Goal: Task Accomplishment & Management: Use online tool/utility

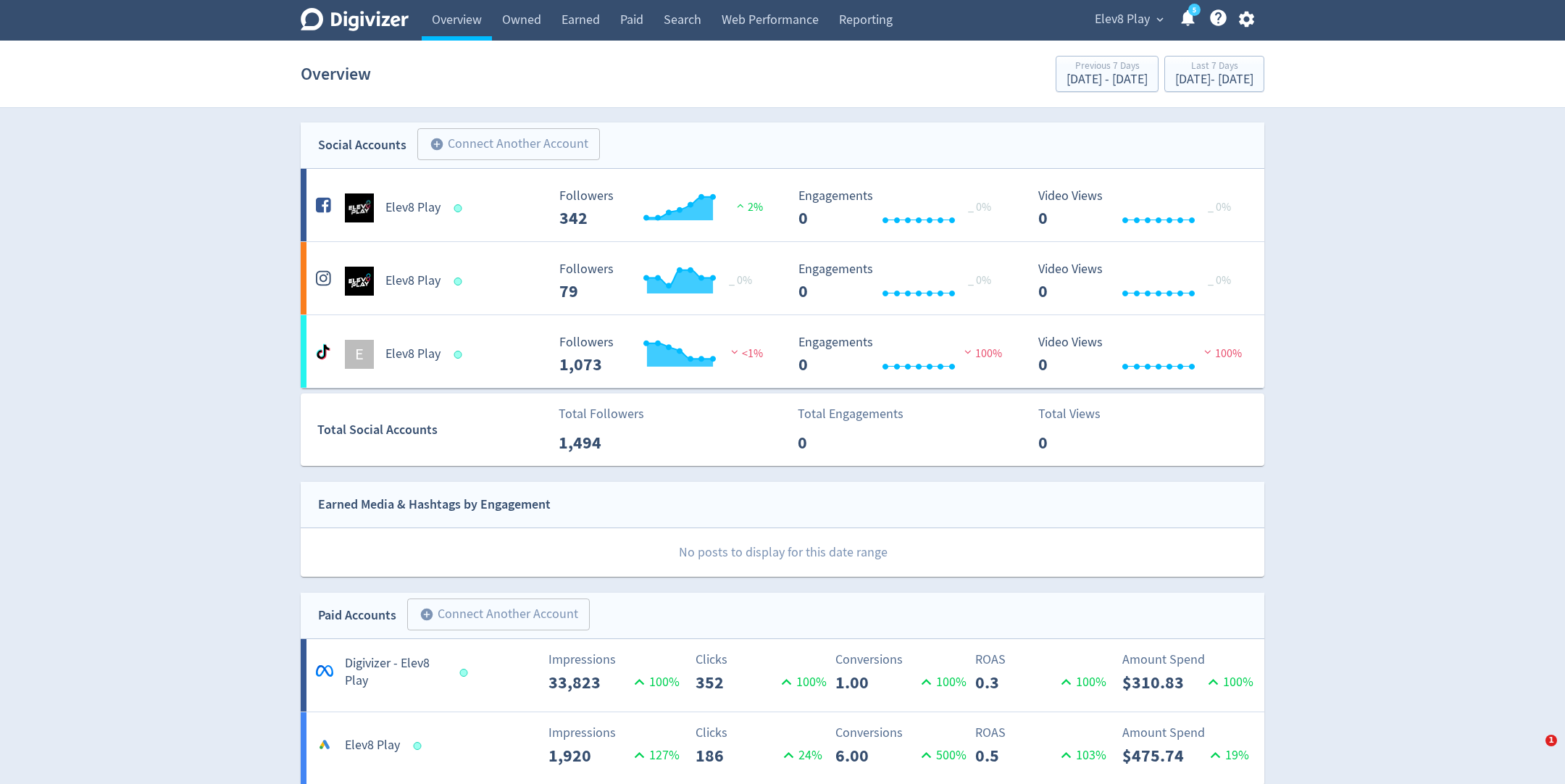
click at [1112, 20] on span "Elev8 Play" at bounding box center [1122, 19] width 55 height 23
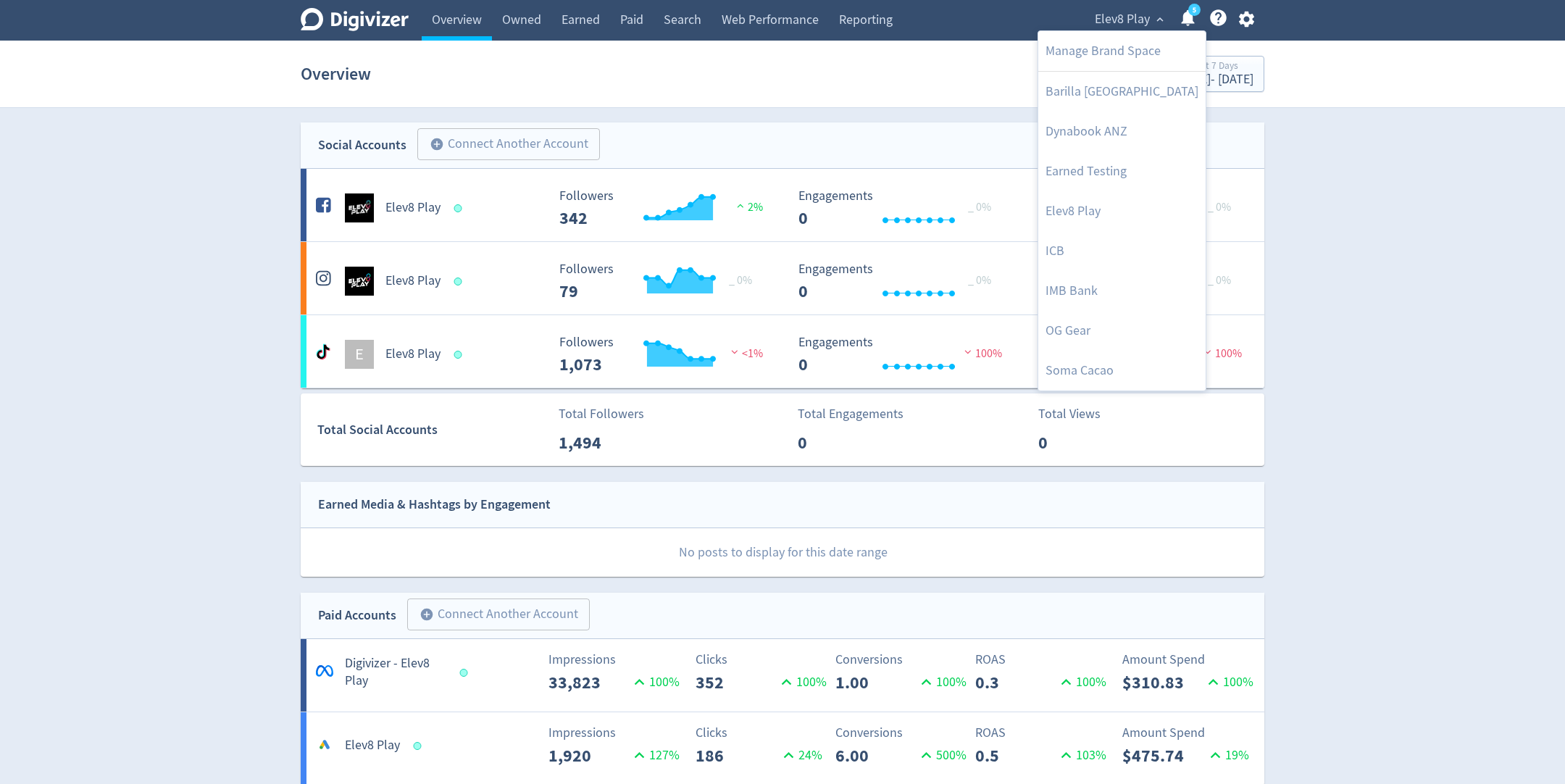
click at [171, 537] on div at bounding box center [782, 392] width 1565 height 784
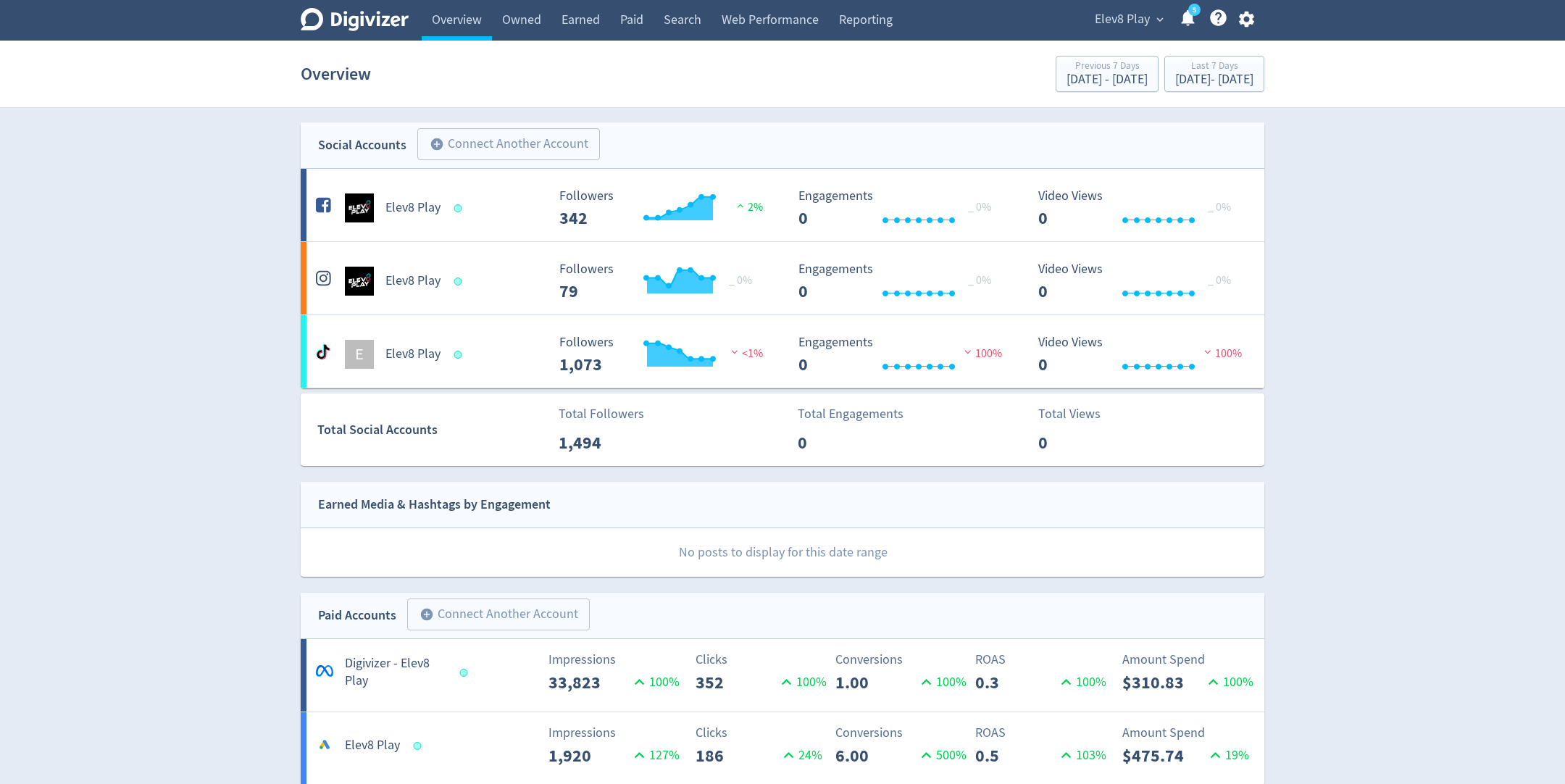
click at [1139, 16] on span "Elev8 Play" at bounding box center [1122, 19] width 55 height 23
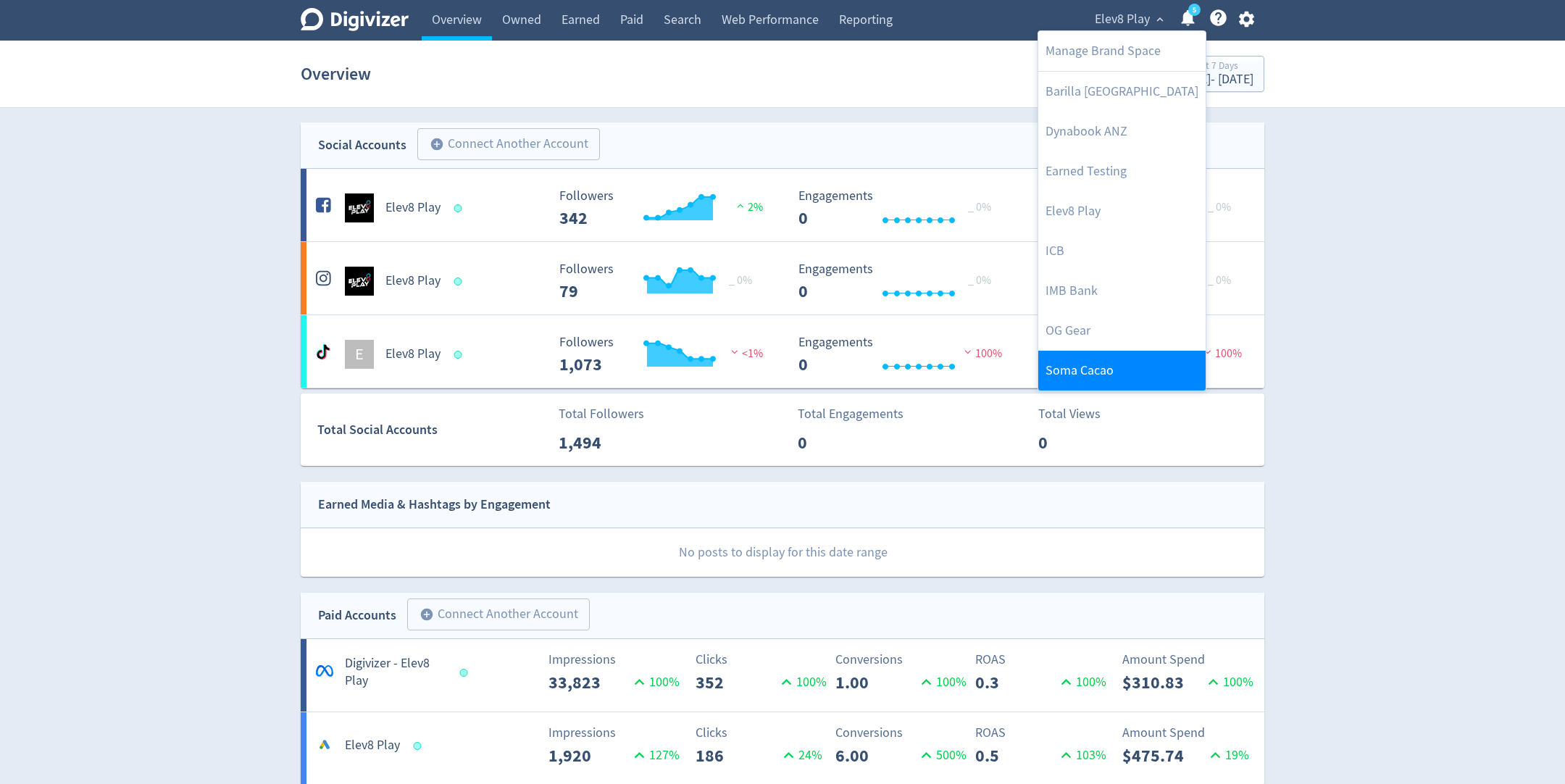
click at [1060, 364] on link "Soma Cacao" at bounding box center [1122, 371] width 167 height 40
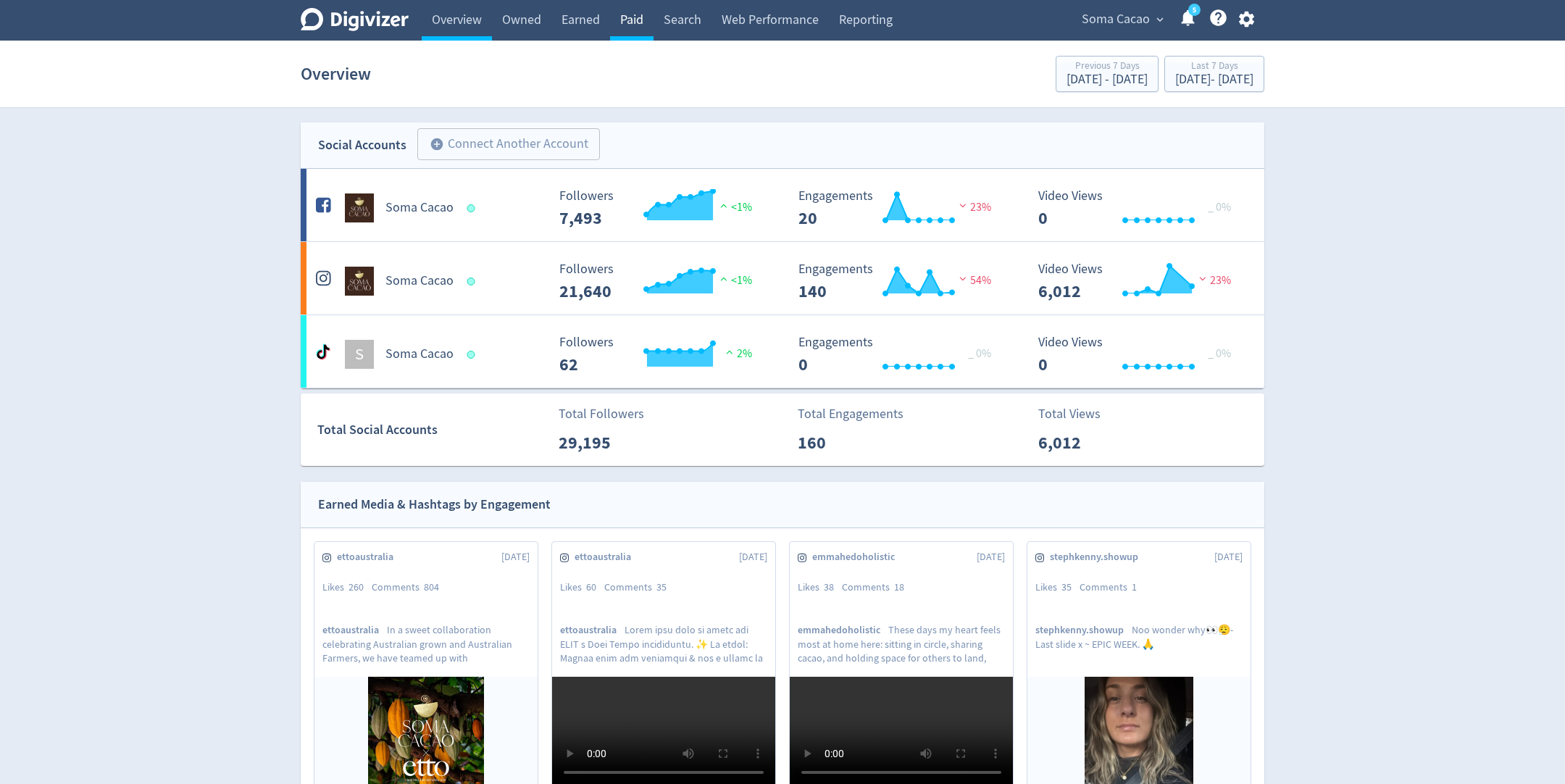
click at [632, 18] on link "Paid" at bounding box center [632, 20] width 44 height 41
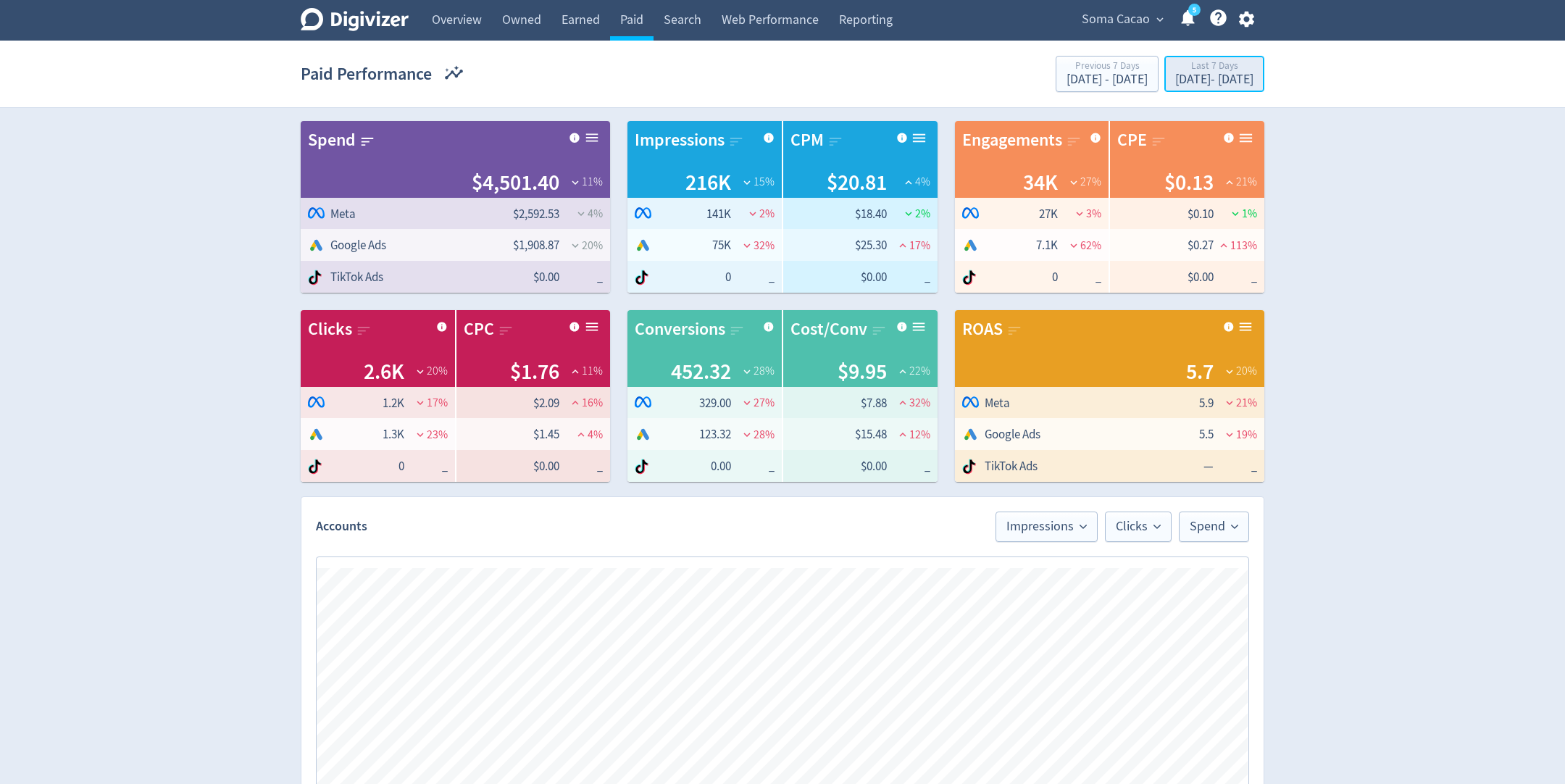
click at [1183, 76] on div "[DATE] - [DATE]" at bounding box center [1215, 80] width 78 height 13
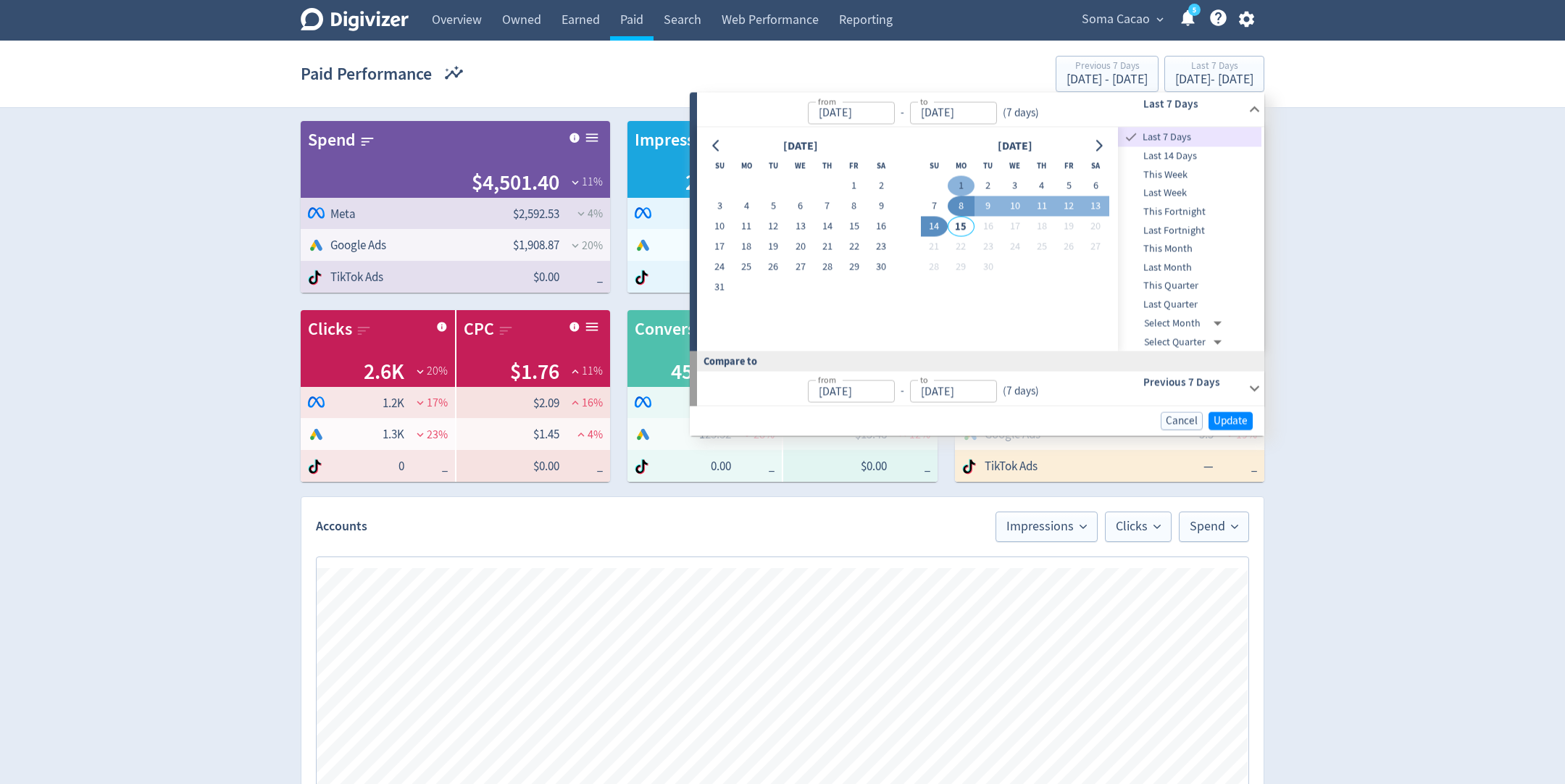
click at [962, 182] on button "1" at bounding box center [962, 185] width 27 height 20
type input "[DATE]"
click at [935, 223] on button "14" at bounding box center [935, 226] width 27 height 20
type input "[DATE]"
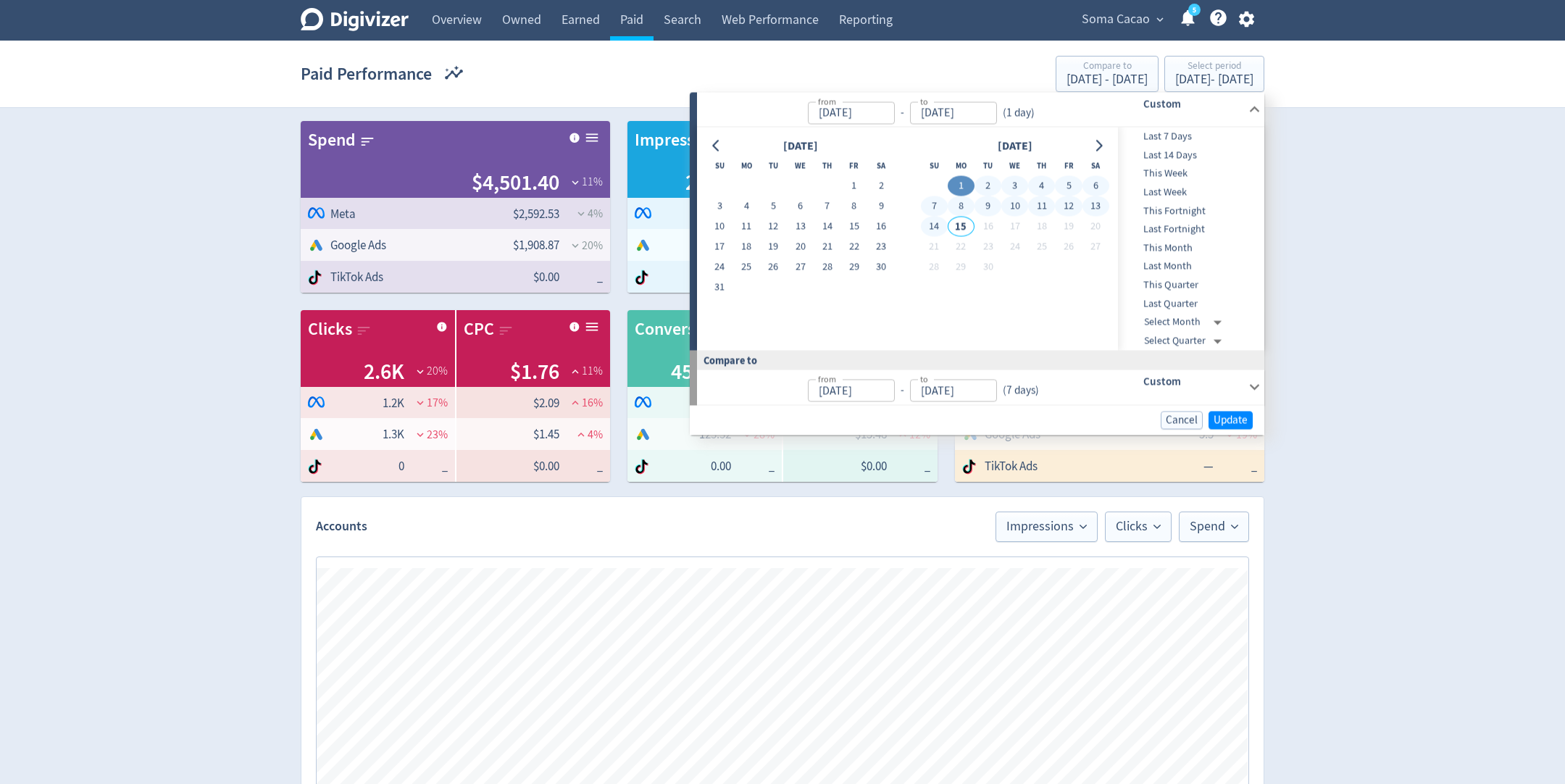
type input "[DATE]"
click at [1216, 419] on span "Update" at bounding box center [1231, 420] width 34 height 11
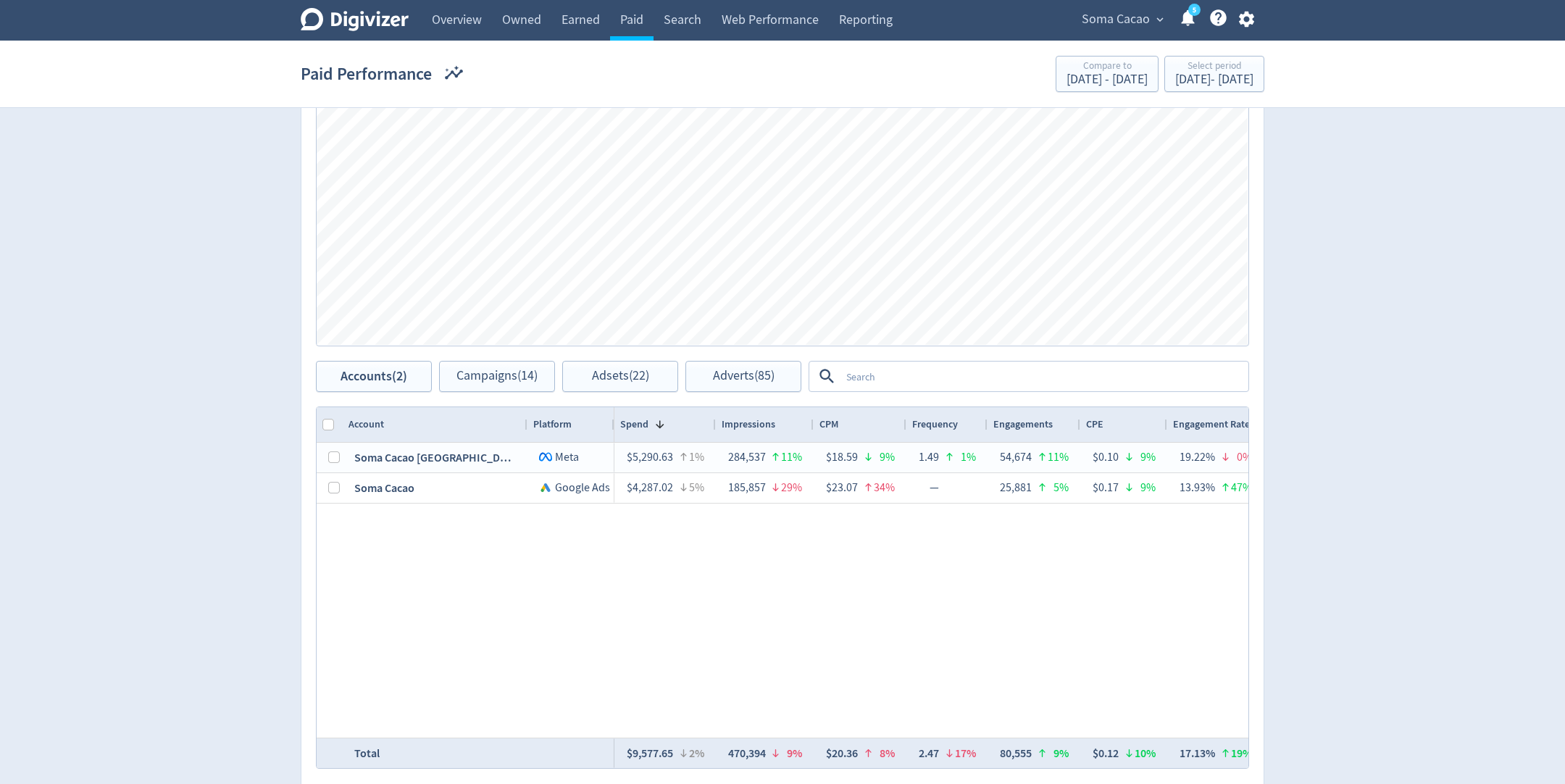
scroll to position [545, 0]
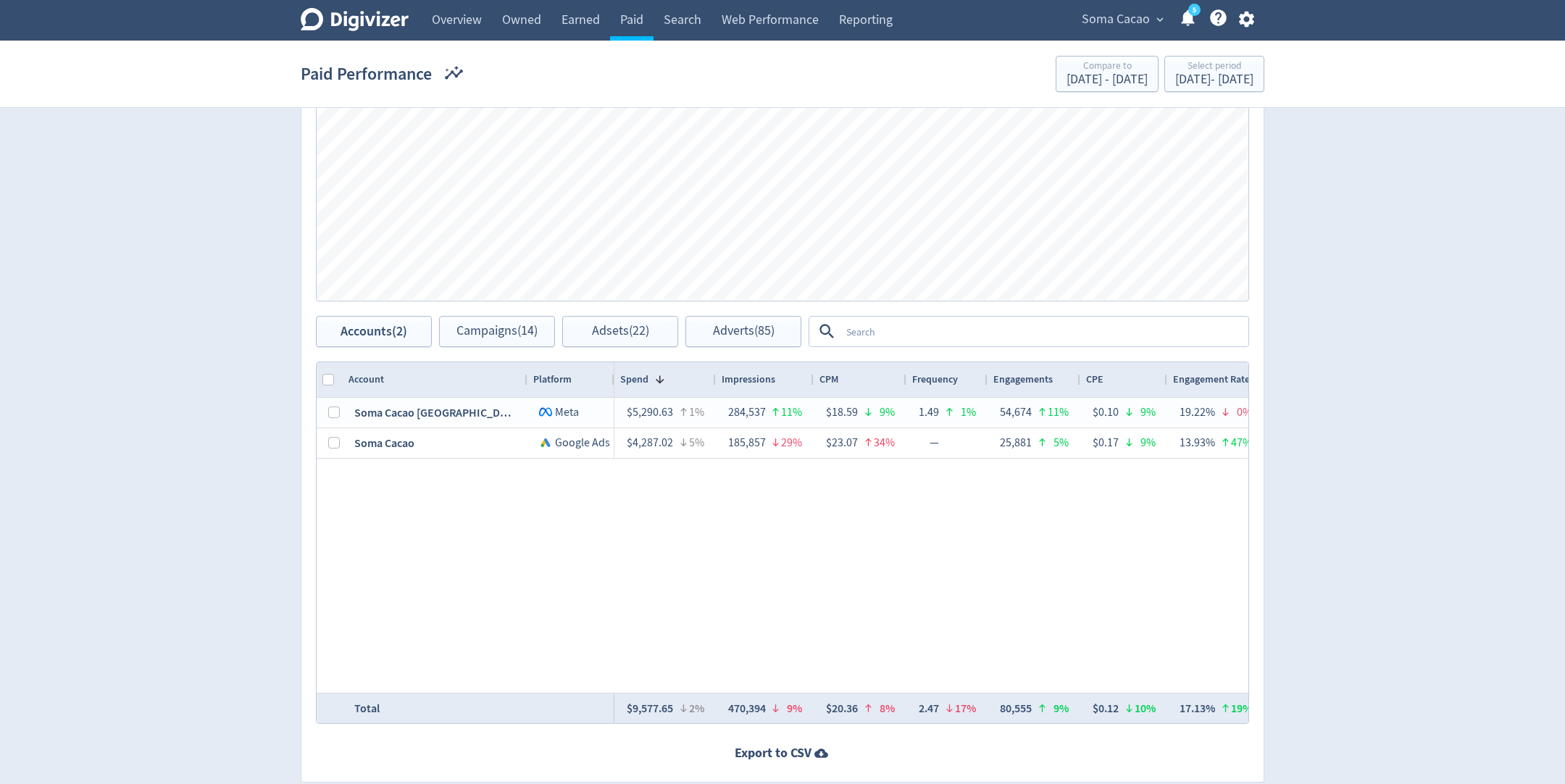
click at [927, 333] on textarea at bounding box center [1044, 332] width 407 height 27
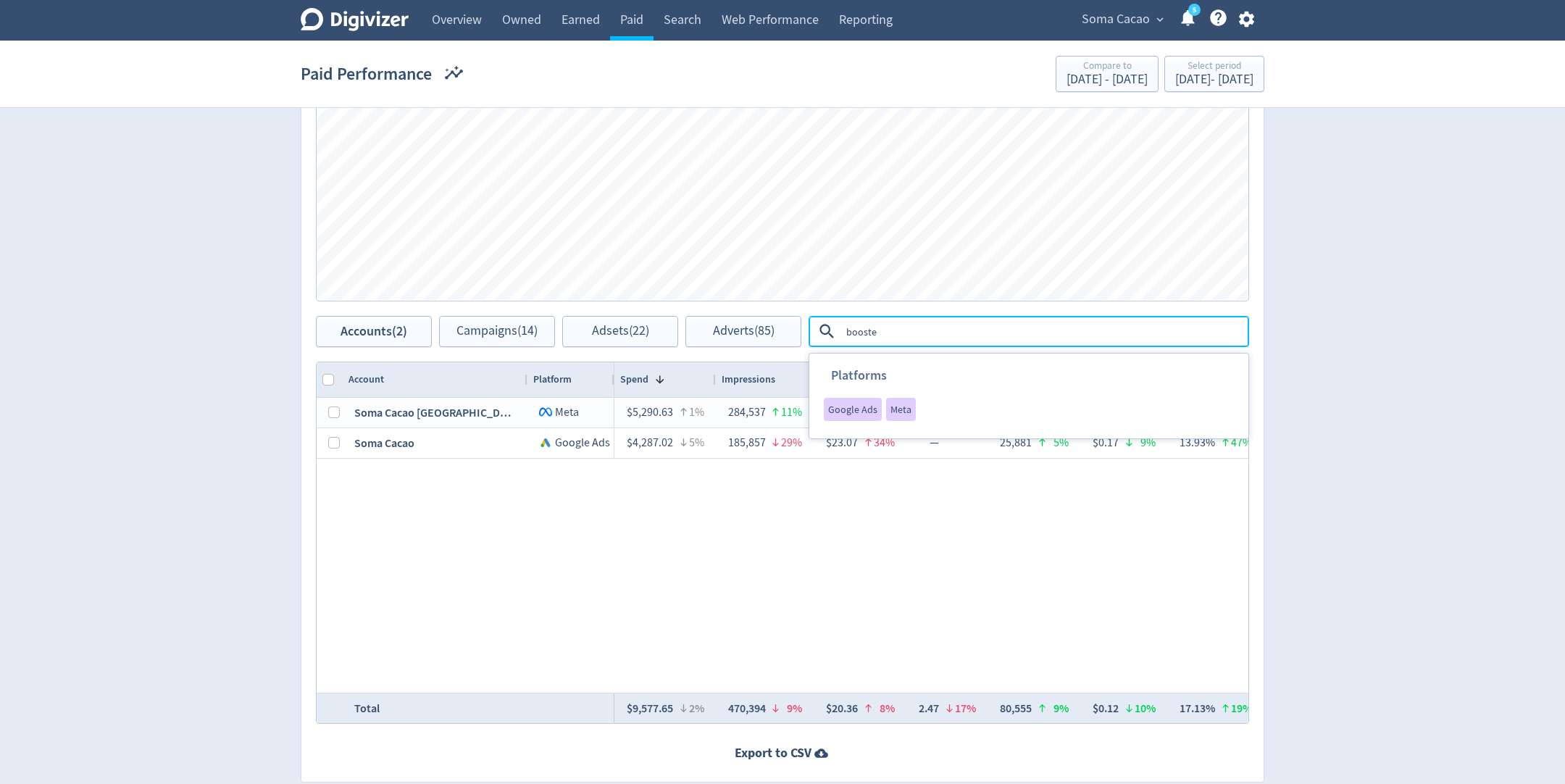
type textarea "boosted"
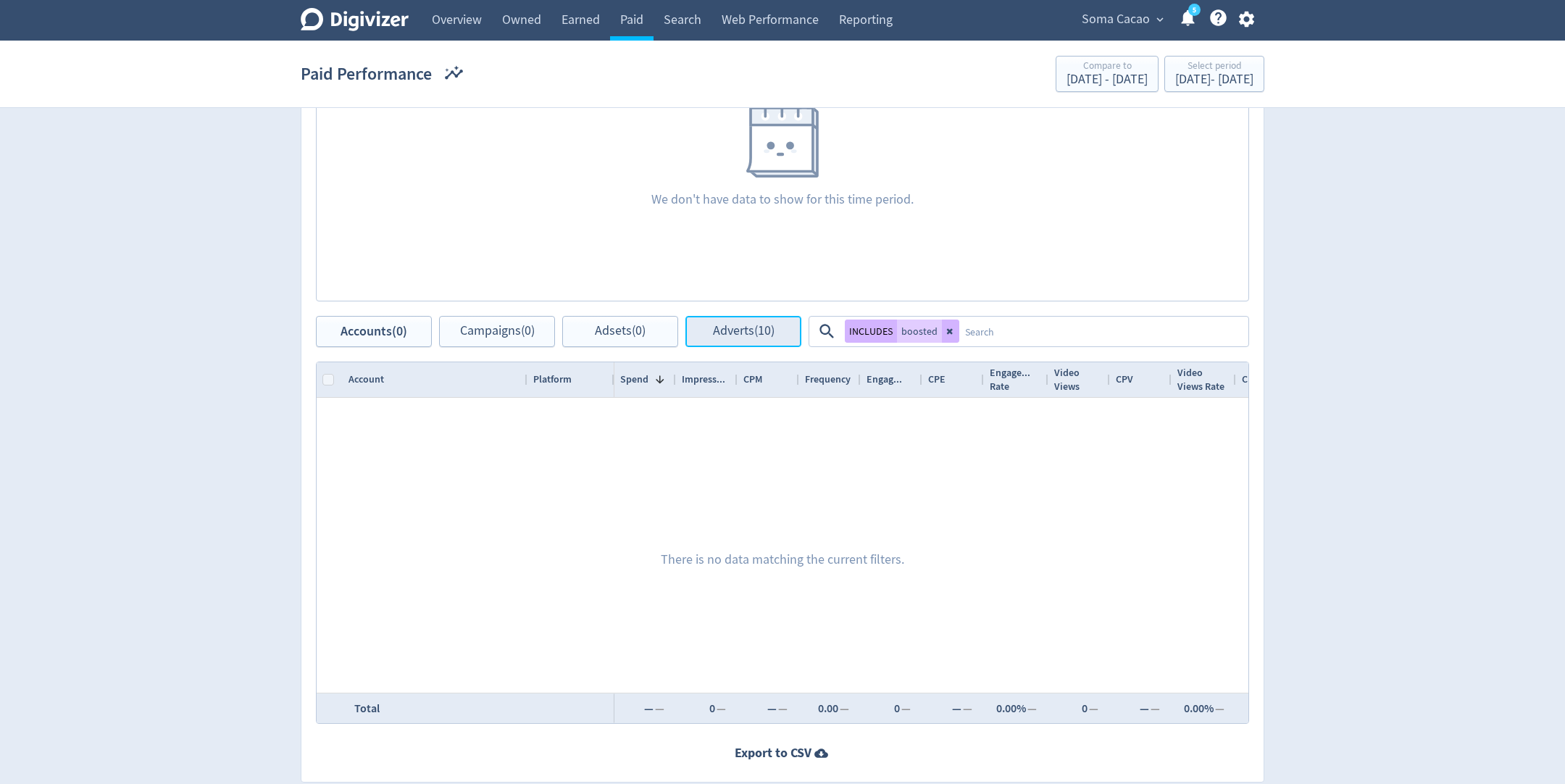
click at [715, 326] on span "Adverts (10)" at bounding box center [743, 331] width 61 height 14
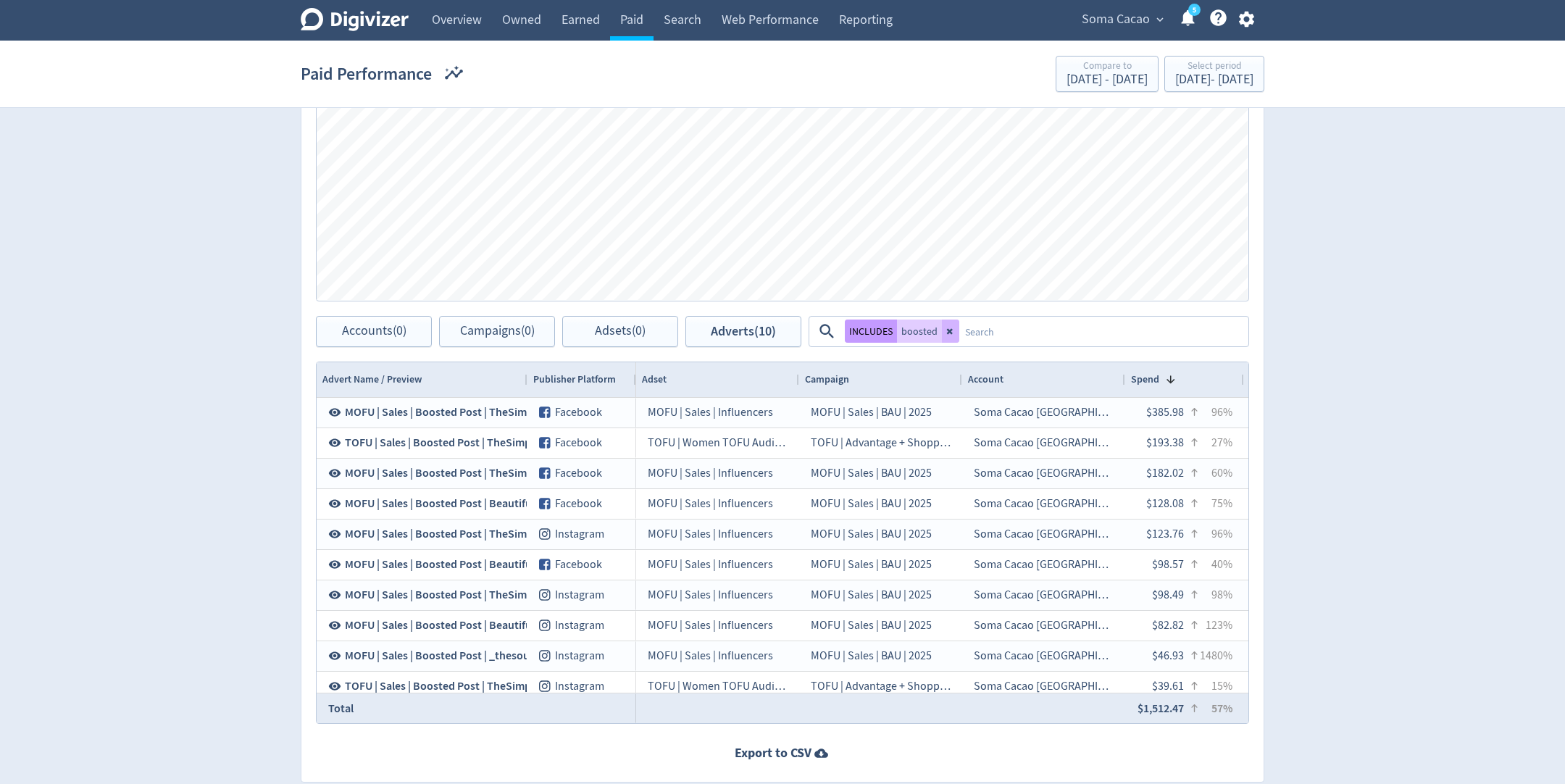
click at [865, 334] on button "INCLUDES" at bounding box center [871, 330] width 53 height 23
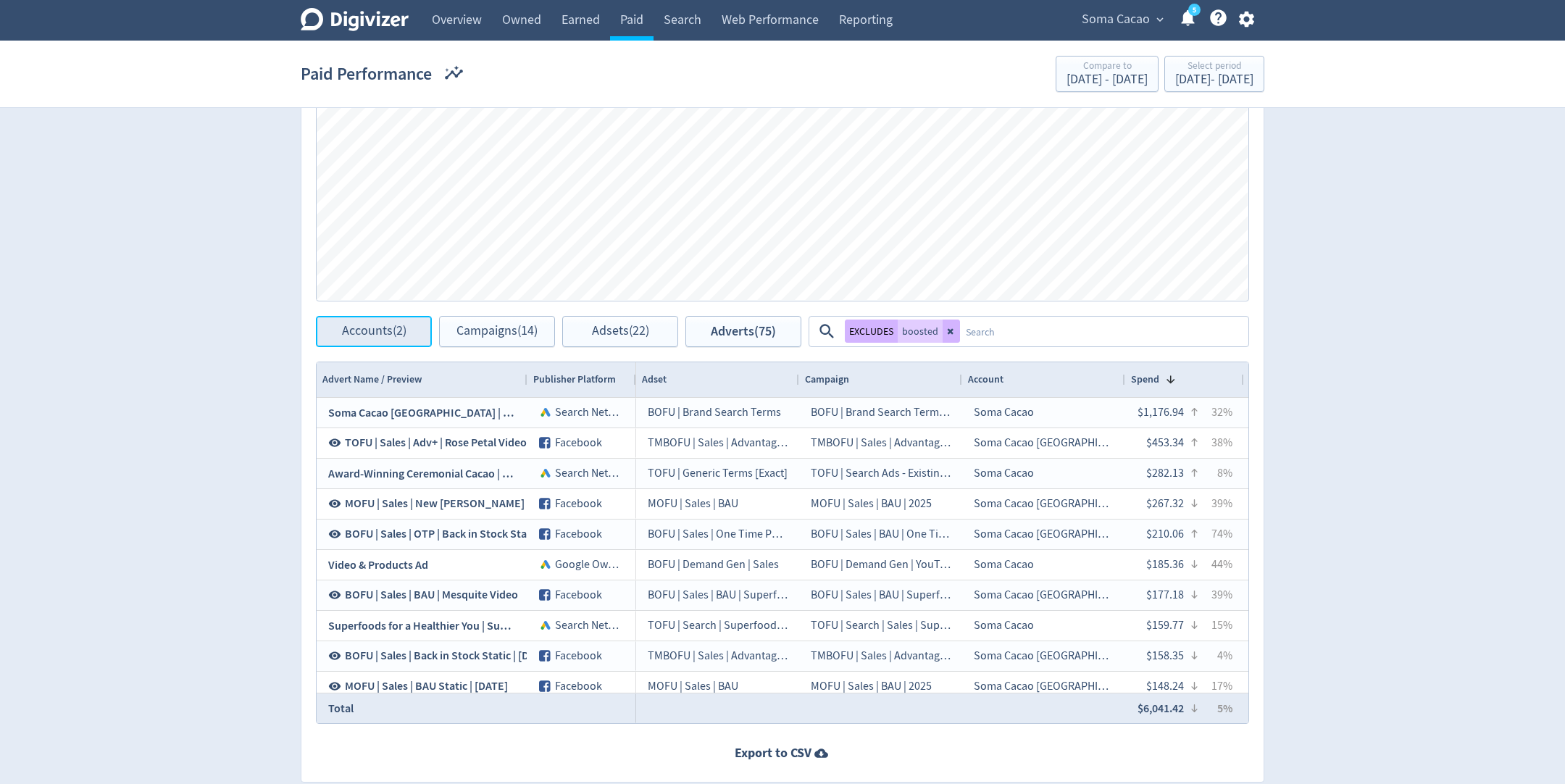
click at [365, 333] on span "Accounts (2)" at bounding box center [374, 331] width 64 height 14
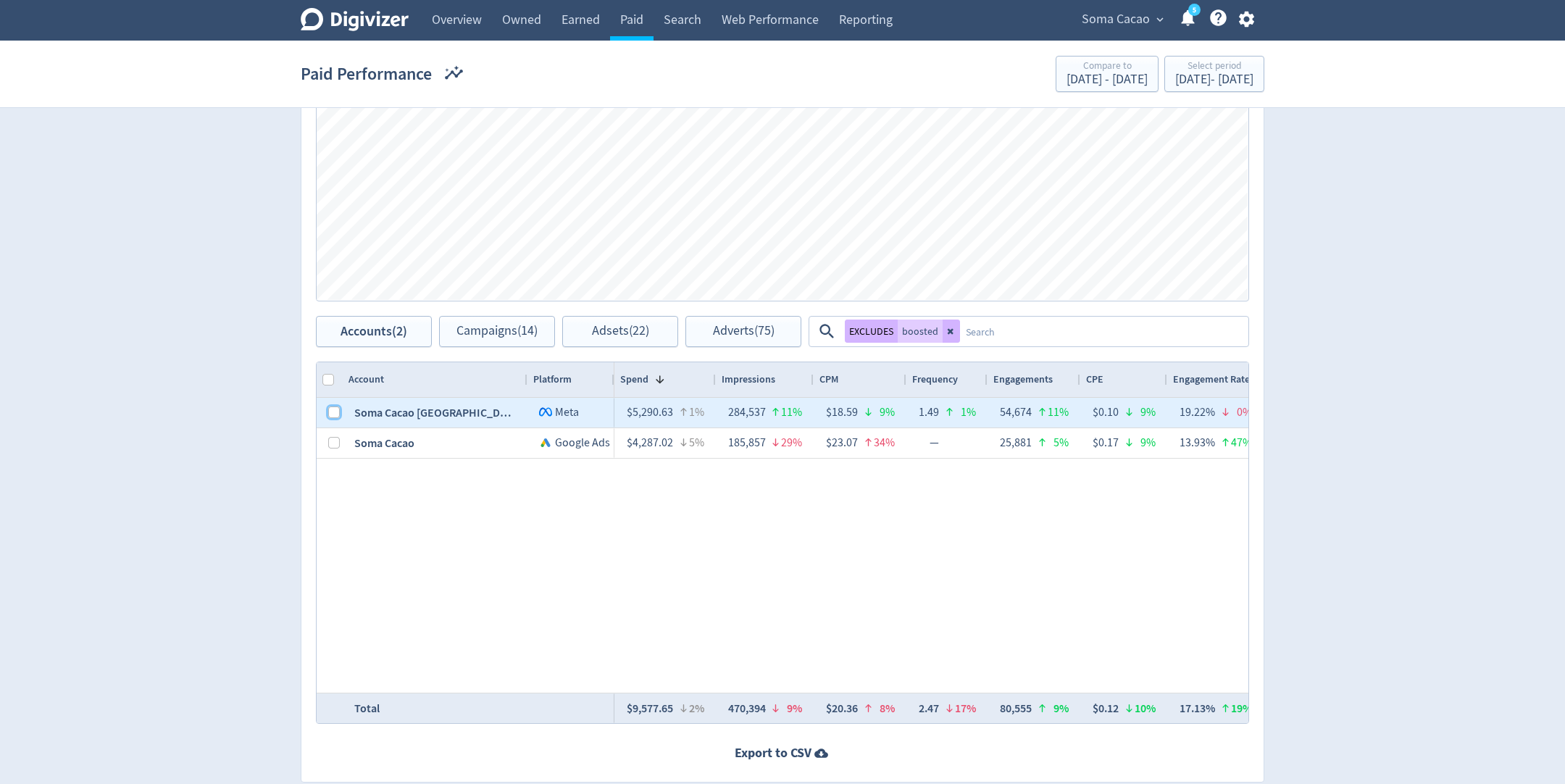
click at [333, 413] on input "Press Space to toggle row selection (unchecked)" at bounding box center [334, 412] width 12 height 12
checkbox input "true"
checkbox input "false"
click at [733, 329] on span "Adverts (64)" at bounding box center [743, 331] width 61 height 14
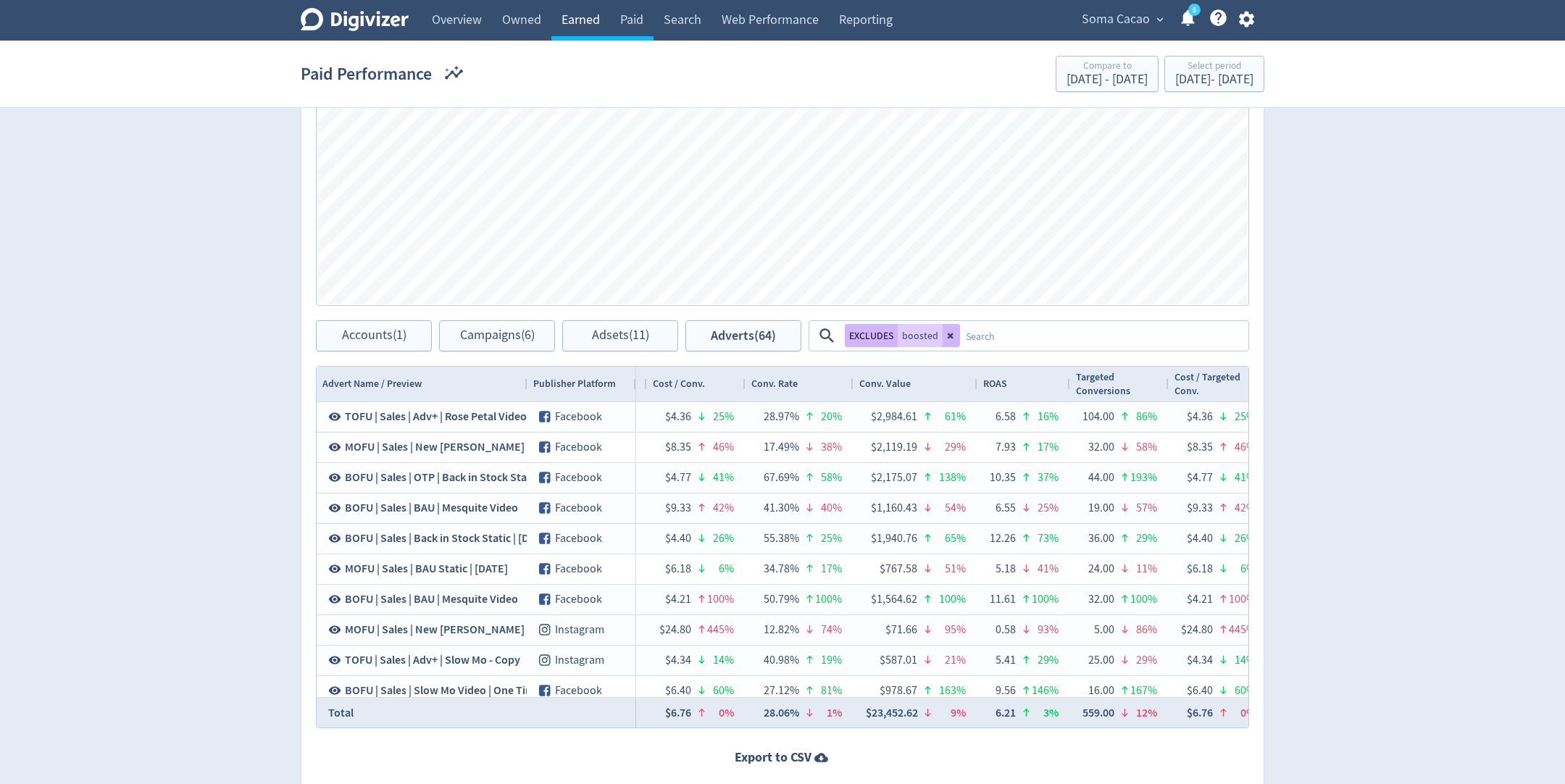
click at [586, 18] on link "Earned" at bounding box center [581, 20] width 59 height 41
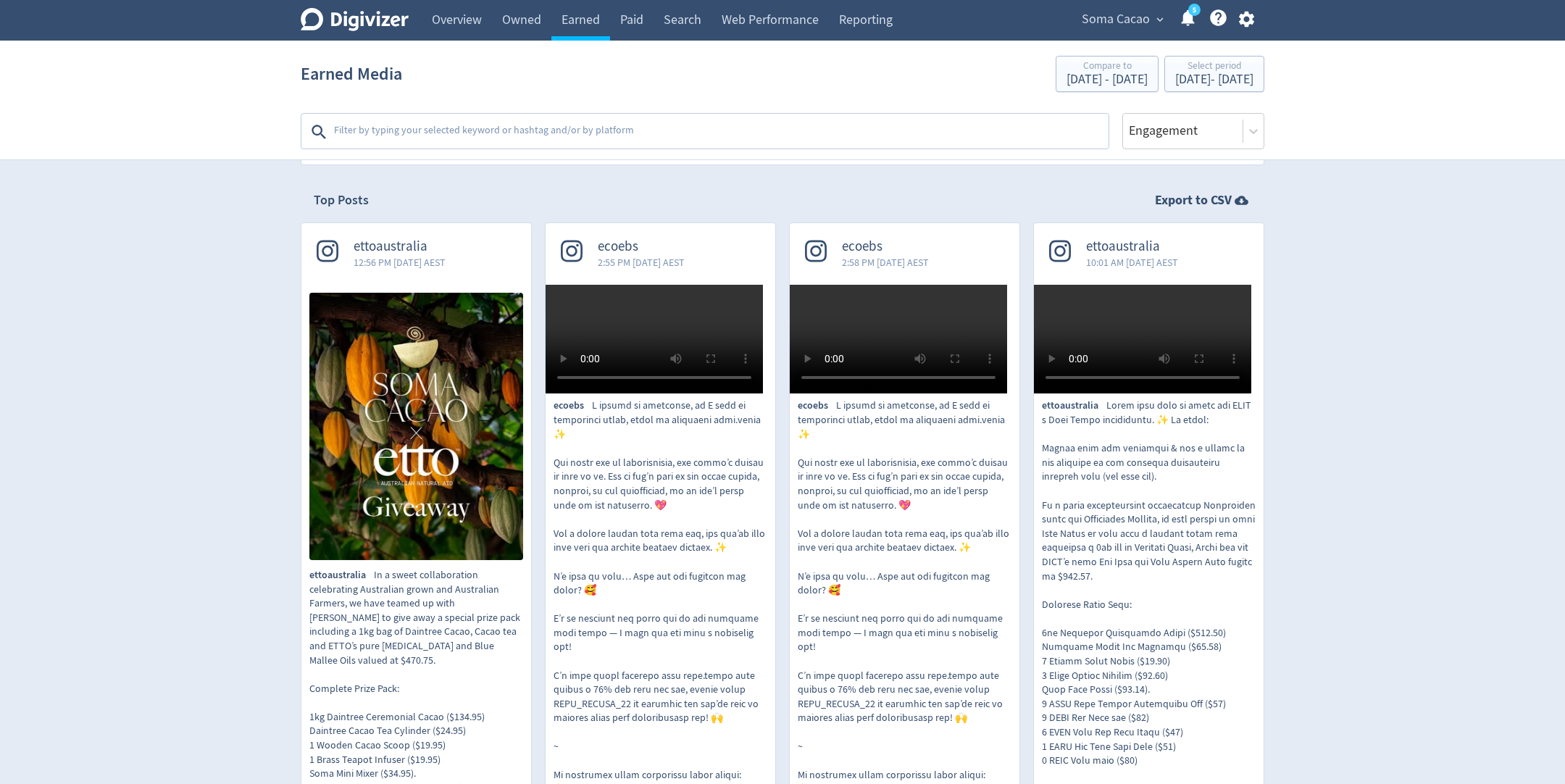
scroll to position [319, 0]
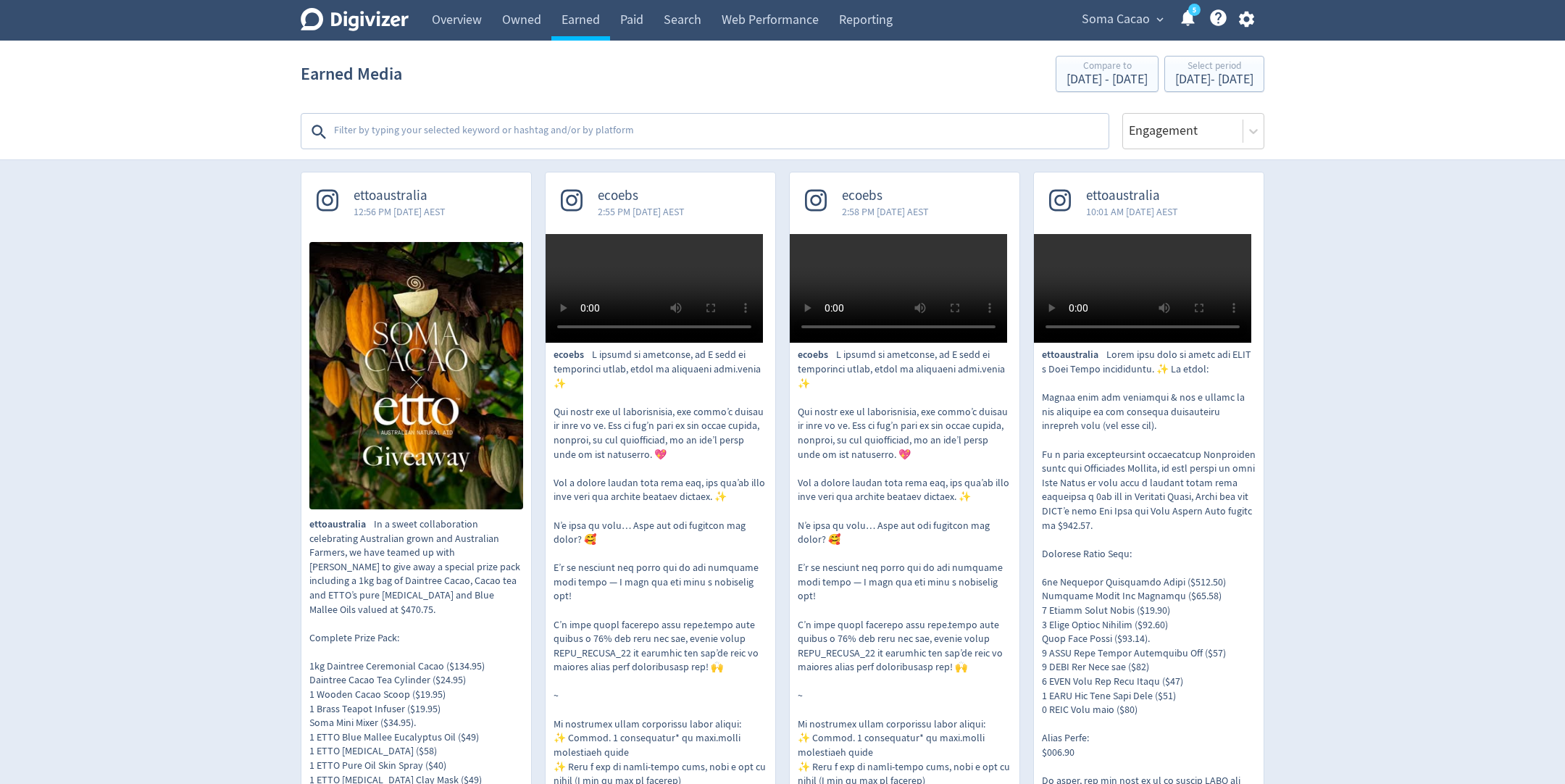
click at [894, 698] on p "ecoebs" at bounding box center [904, 709] width 214 height 724
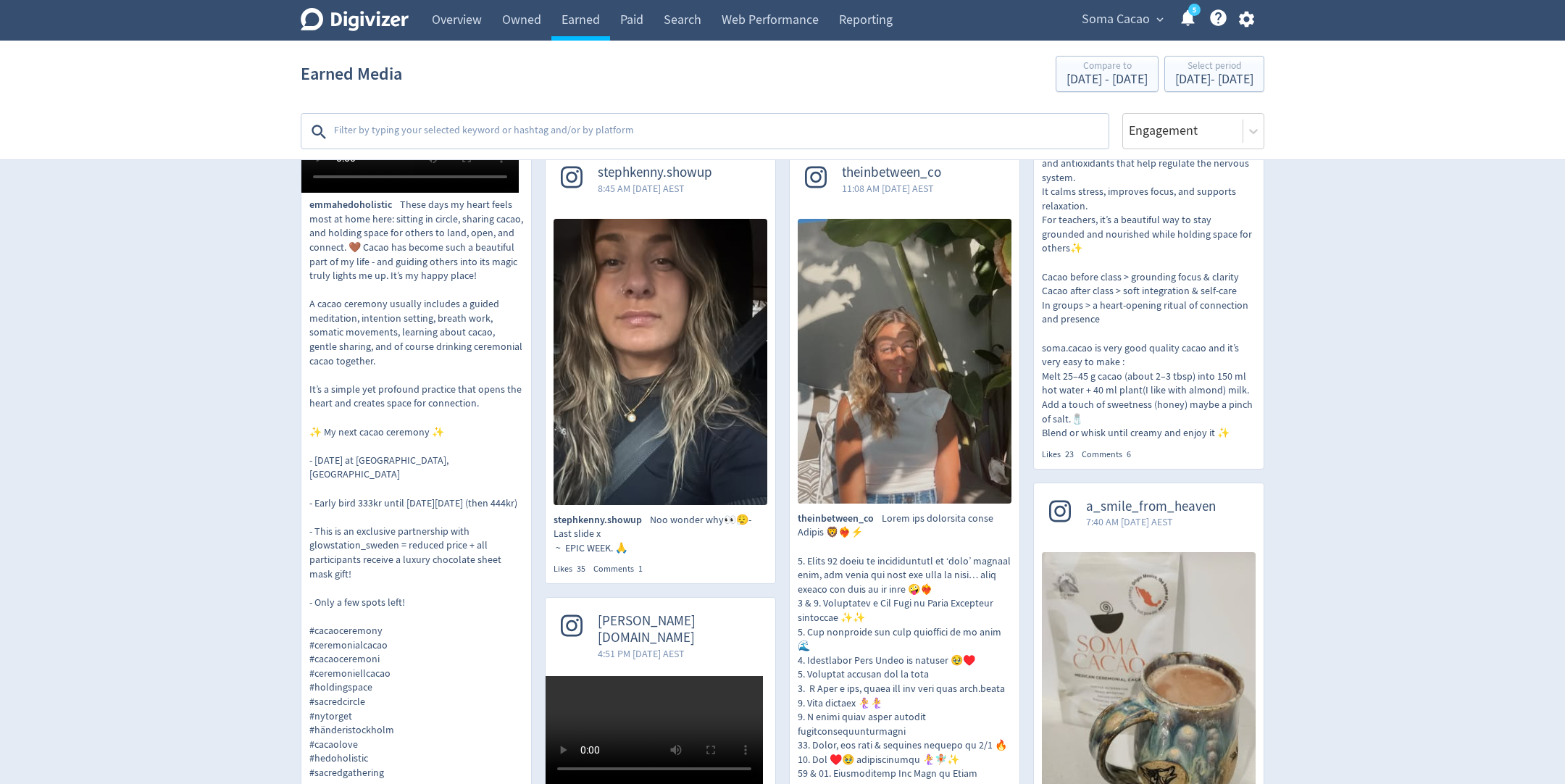
scroll to position [1401, 0]
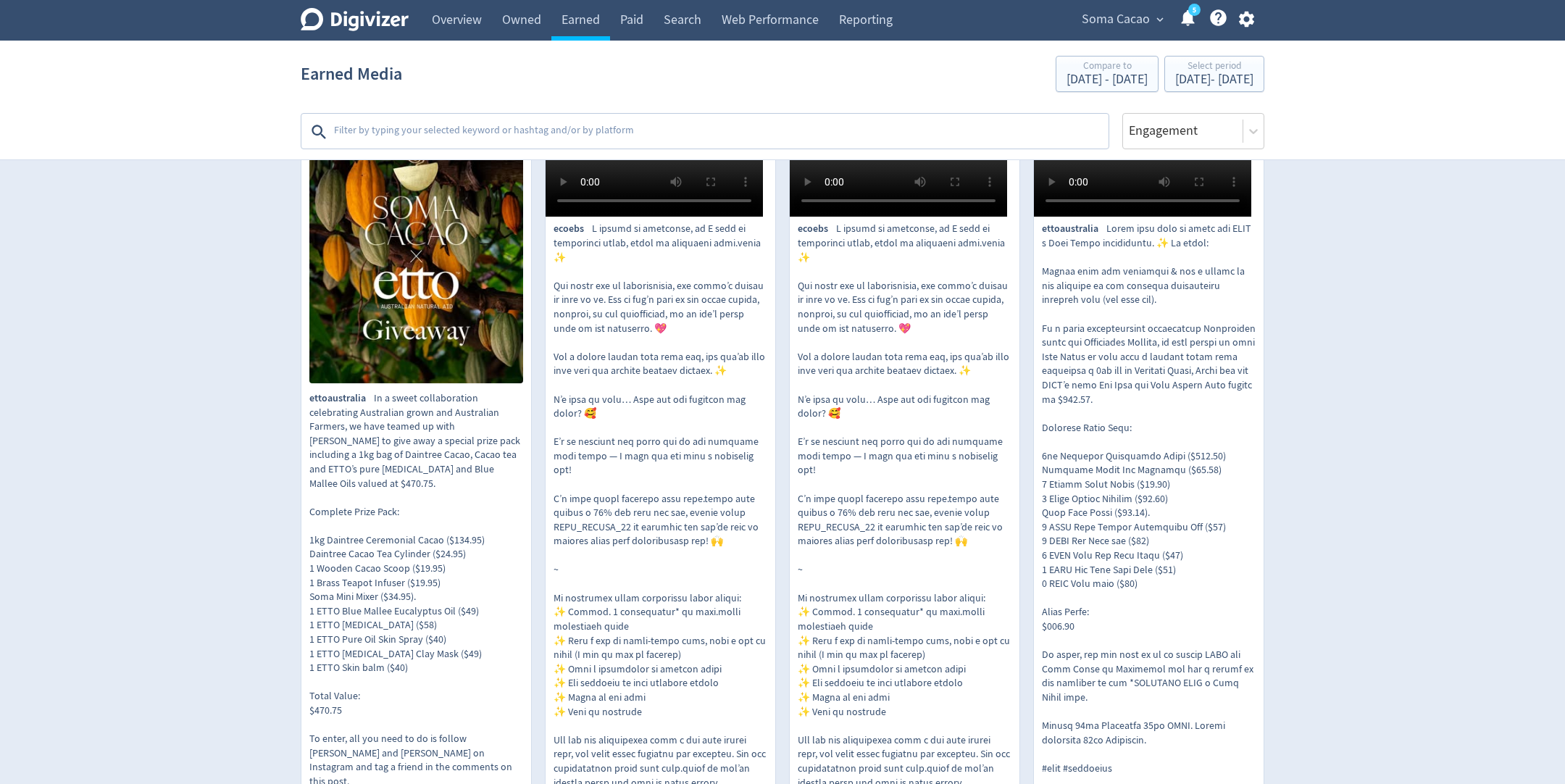
scroll to position [442, 0]
